Goal: Task Accomplishment & Management: Manage account settings

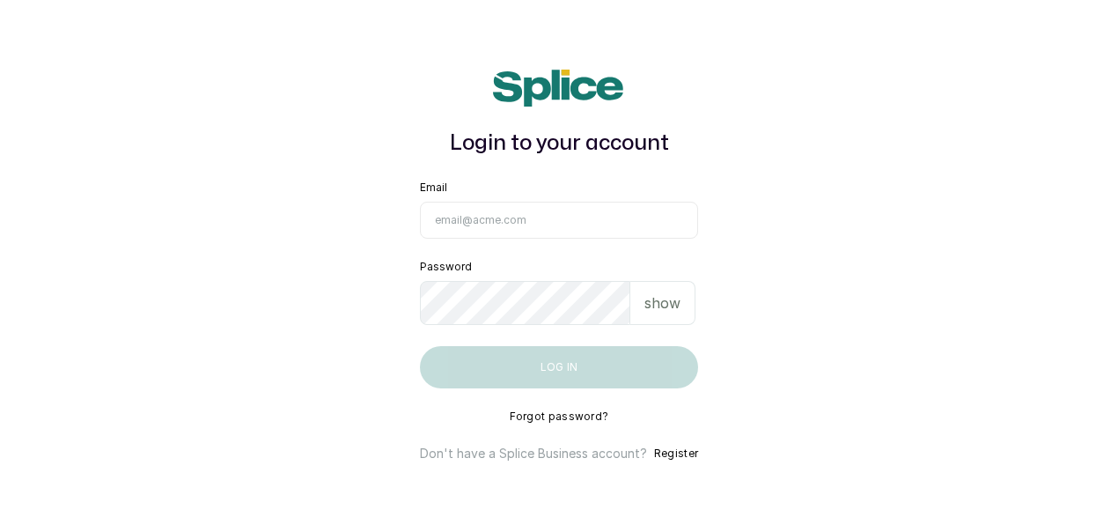
paste input "joy.a@thebraidingvault.com"
type input "joy.a@thebraidingvault.com"
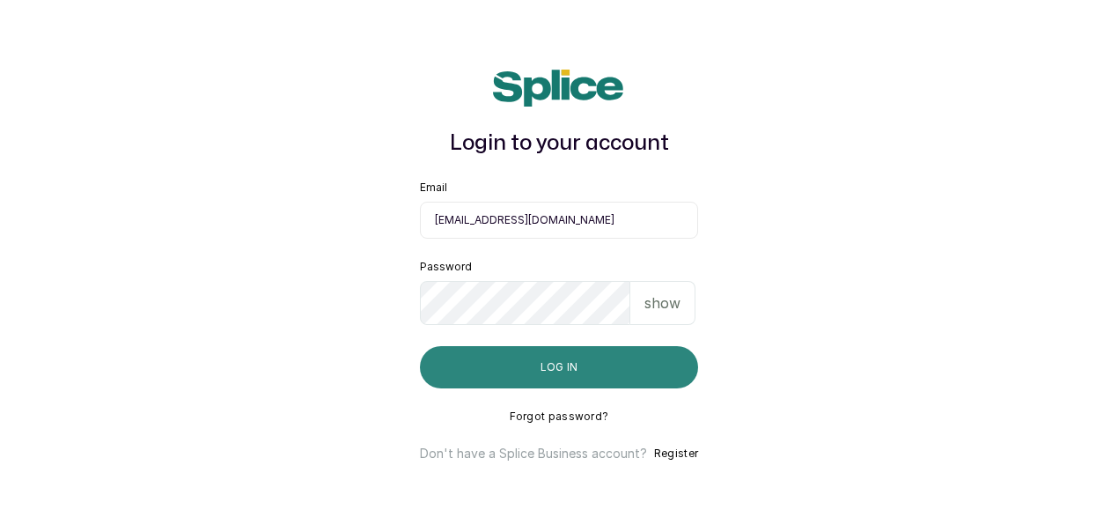
click at [485, 376] on button "Log in" at bounding box center [559, 367] width 278 height 42
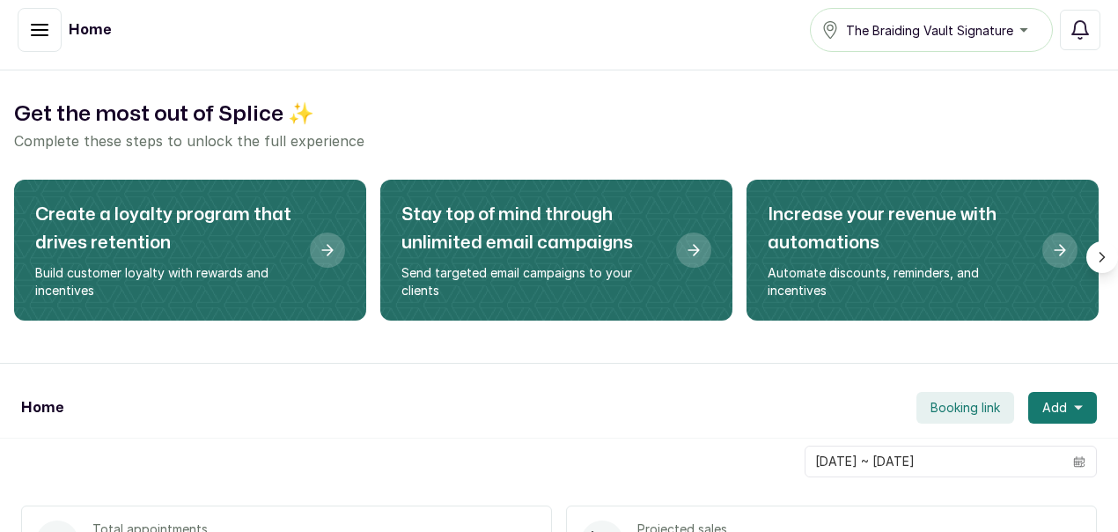
click at [930, 34] on span "The Braiding Vault Signature" at bounding box center [929, 30] width 167 height 18
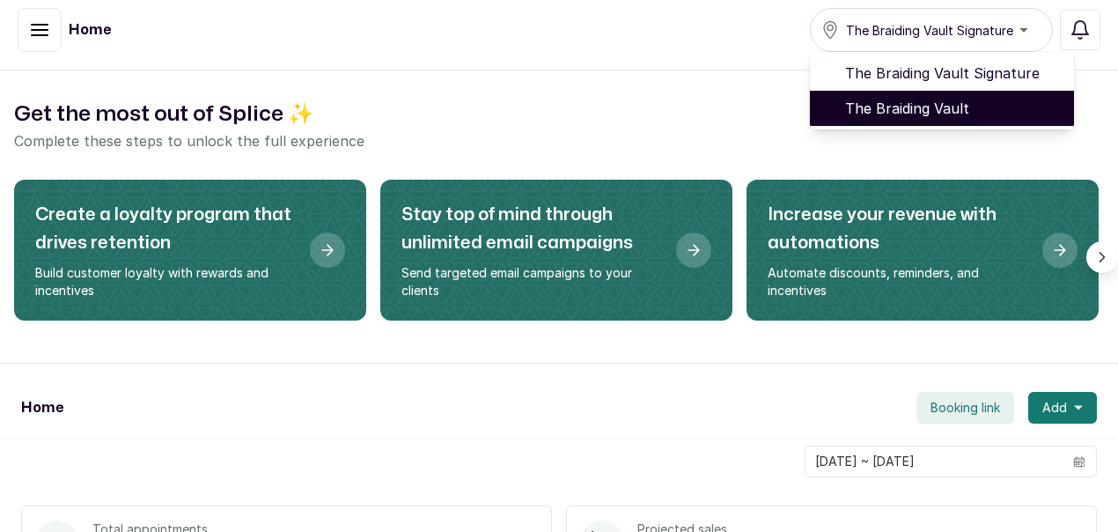
click at [924, 115] on span "The Braiding Vault" at bounding box center [952, 108] width 215 height 21
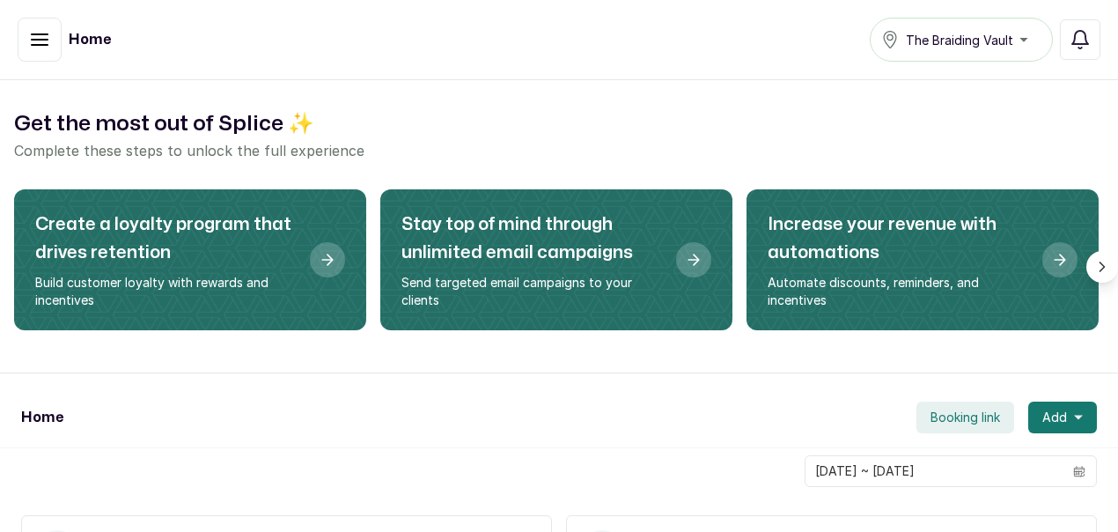
click at [49, 40] on icon "button" at bounding box center [39, 39] width 21 height 21
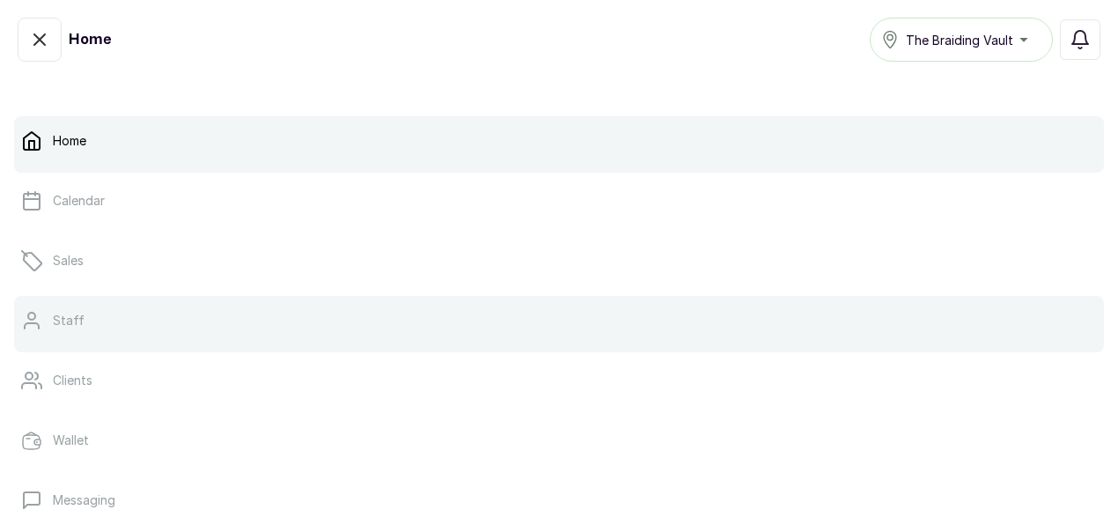
click at [70, 308] on link "Staff" at bounding box center [559, 320] width 1090 height 49
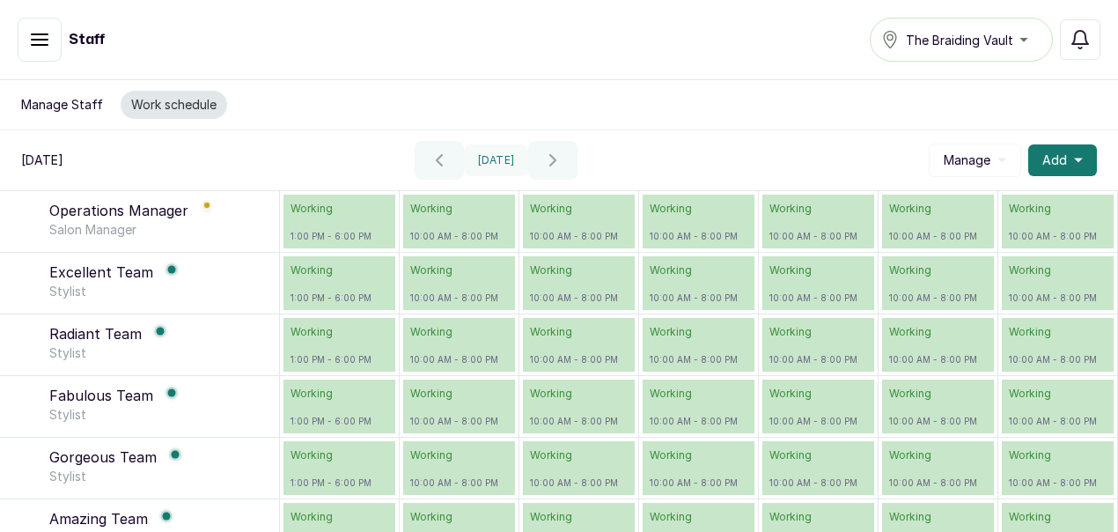
click at [87, 106] on button "Manage Staff" at bounding box center [62, 105] width 103 height 28
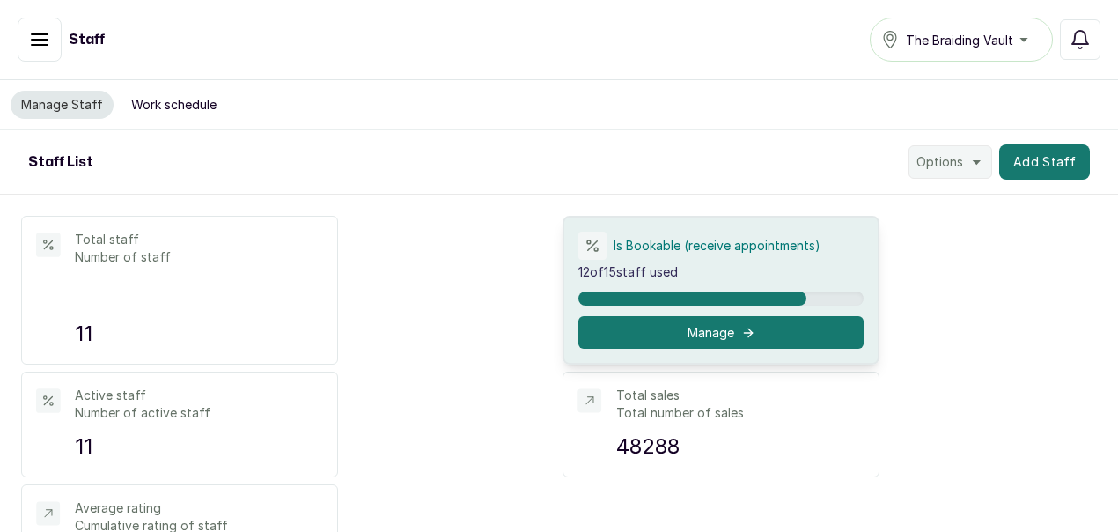
click at [50, 48] on button "Active" at bounding box center [40, 40] width 44 height 44
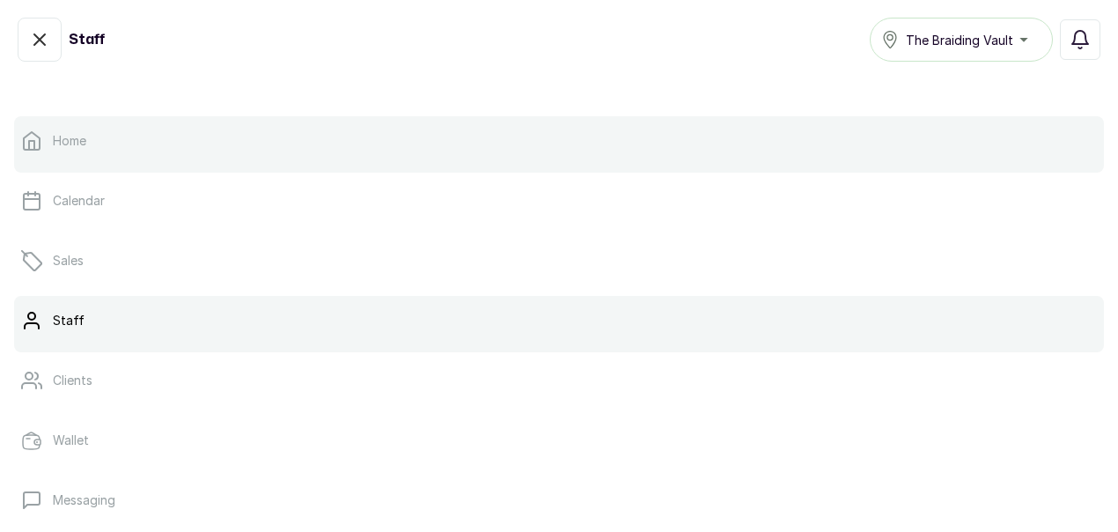
click at [64, 145] on p "Home" at bounding box center [69, 141] width 33 height 18
